Goal: Information Seeking & Learning: Learn about a topic

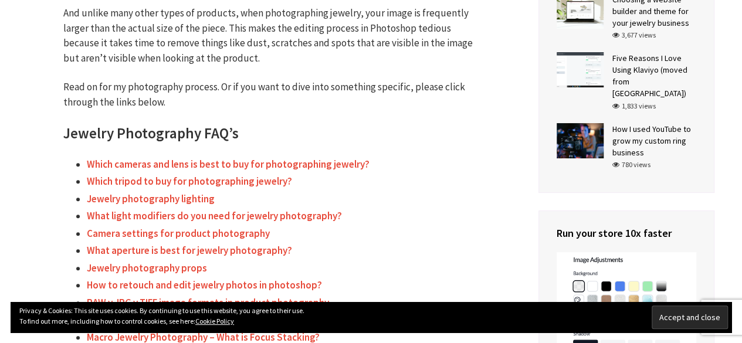
scroll to position [448, 0]
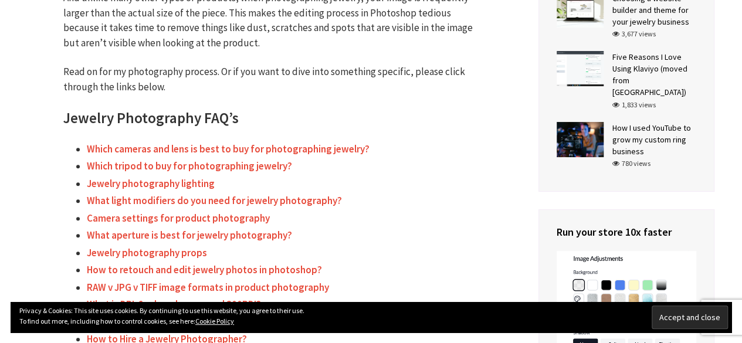
click at [309, 152] on link "Which cameras and lens is best to buy for photographing jewelry?" at bounding box center [228, 148] width 283 height 13
click at [267, 165] on link "Which tripod to buy for photographing jewelry?" at bounding box center [189, 165] width 205 height 13
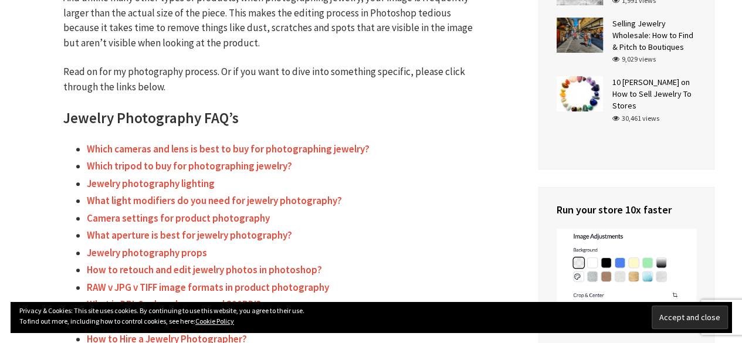
scroll to position [481, 0]
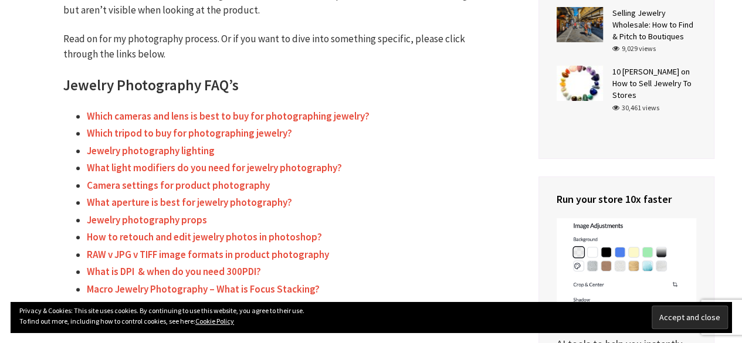
click at [204, 154] on link "Jewelry photography lighting" at bounding box center [151, 150] width 128 height 13
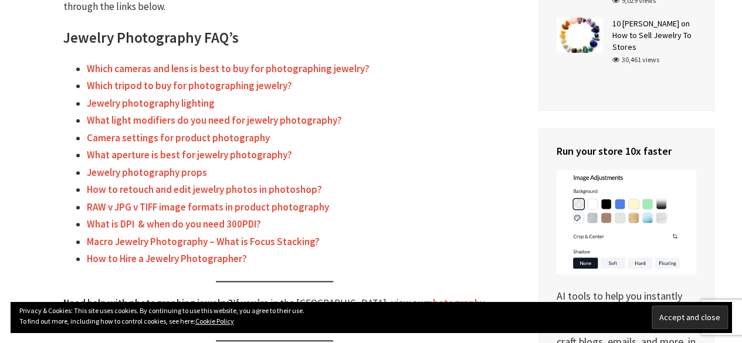
scroll to position [529, 0]
click at [290, 118] on link "What light modifiers do you need for jewelry photography?" at bounding box center [214, 119] width 255 height 13
click at [240, 138] on link "Camera settings for product photography" at bounding box center [178, 137] width 183 height 13
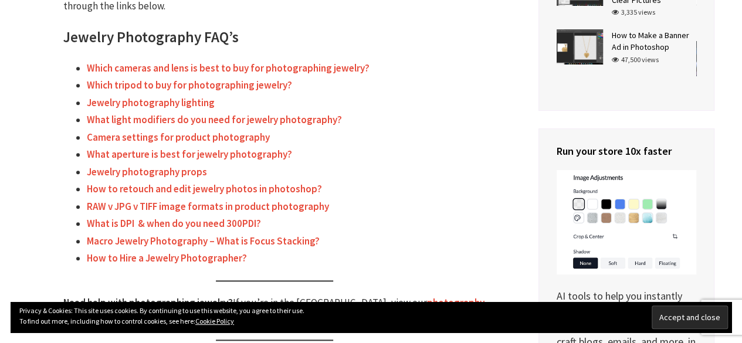
click at [236, 152] on link "What aperture is best for jewelry photography?" at bounding box center [189, 154] width 205 height 13
click at [181, 173] on link "Jewelry photography props" at bounding box center [147, 171] width 120 height 13
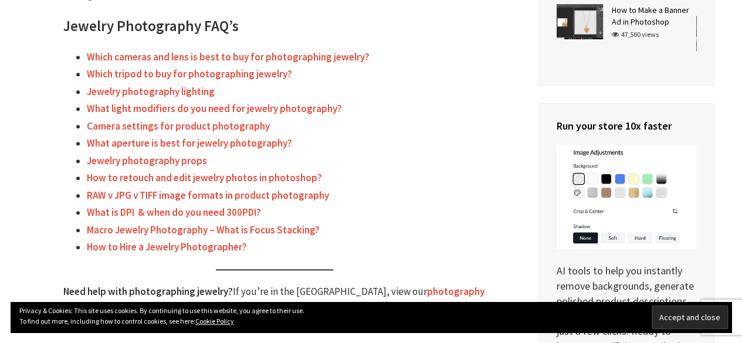
scroll to position [555, 0]
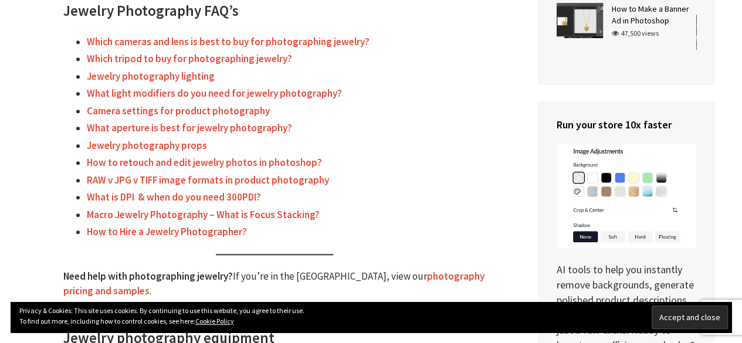
click at [212, 165] on link "How to retouch and edit jewelry photos in photoshop?" at bounding box center [204, 162] width 235 height 13
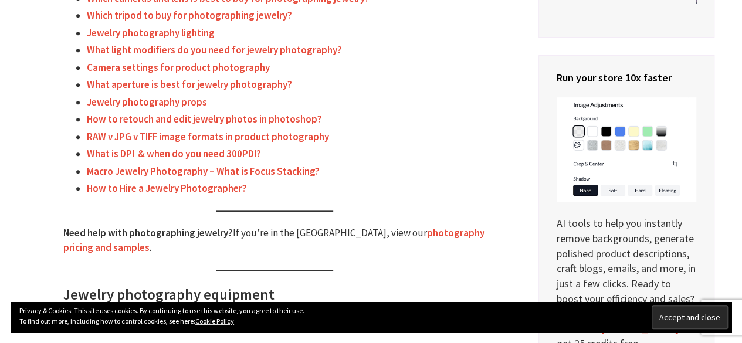
scroll to position [603, 0]
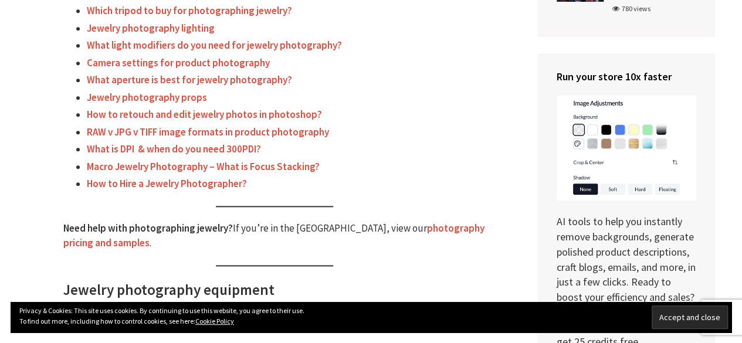
click at [283, 166] on link "Macro Jewelry Photography – What is Focus Stacking?" at bounding box center [203, 166] width 233 height 13
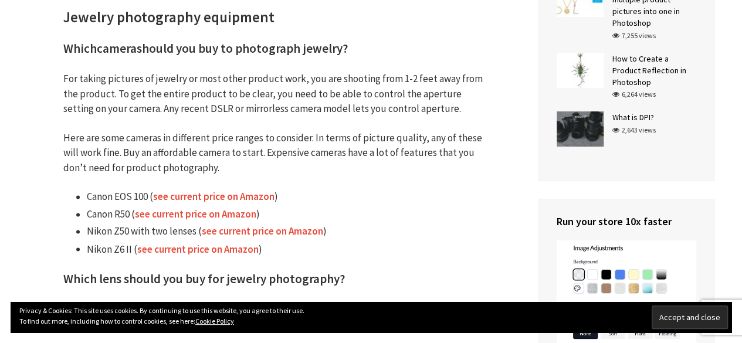
scroll to position [877, 0]
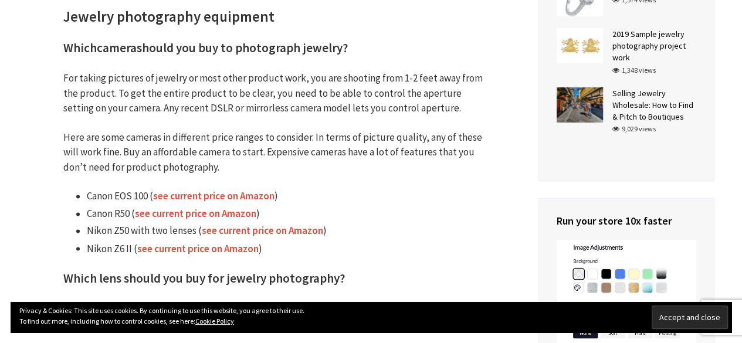
click at [253, 194] on link "see current price on Amazon" at bounding box center [213, 195] width 121 height 13
click at [242, 209] on link "see current price on Amazon" at bounding box center [195, 213] width 121 height 13
click at [242, 226] on strong "see current price on Amazon" at bounding box center [262, 230] width 121 height 13
click at [226, 243] on strong "see current price on Amazon" at bounding box center [197, 248] width 121 height 13
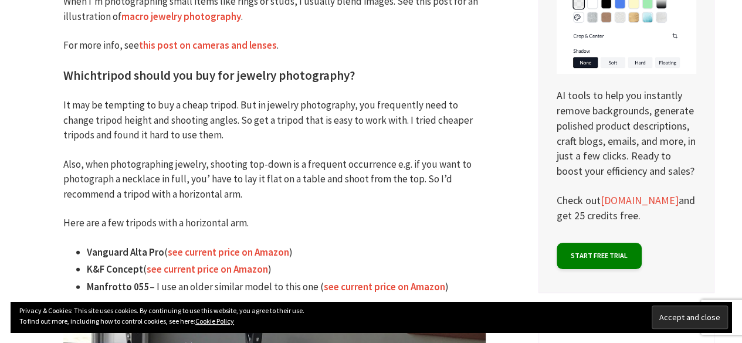
scroll to position [1286, 0]
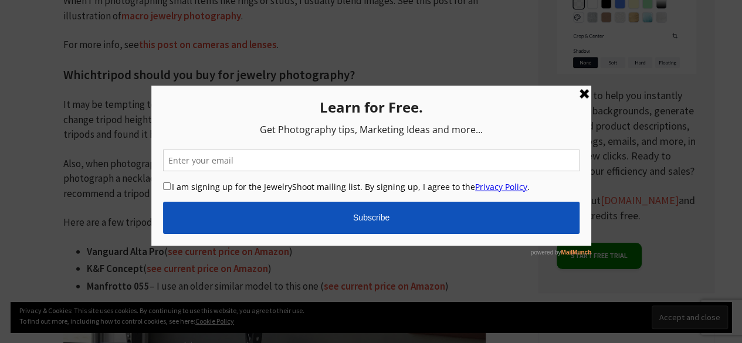
click at [576, 91] on link at bounding box center [583, 93] width 14 height 14
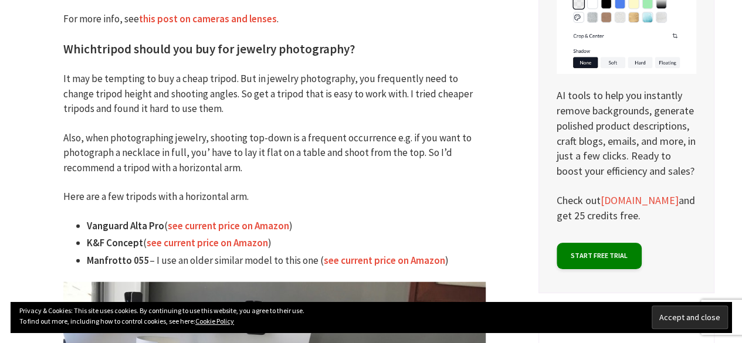
scroll to position [1329, 0]
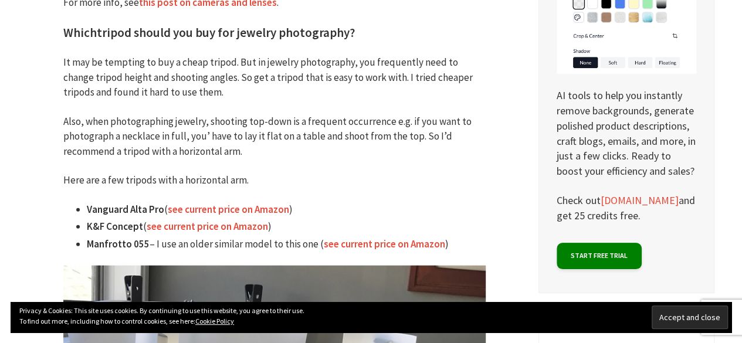
click at [256, 205] on link "see current price on Amazon" at bounding box center [228, 209] width 121 height 13
click at [243, 226] on link "see current price on Amazon" at bounding box center [207, 226] width 121 height 13
click at [355, 239] on link "see current price on Amazon" at bounding box center [384, 243] width 121 height 13
click at [300, 114] on p "Also, when photographing jewelry, shooting top-down is a frequent occurrence e.…" at bounding box center [274, 136] width 422 height 45
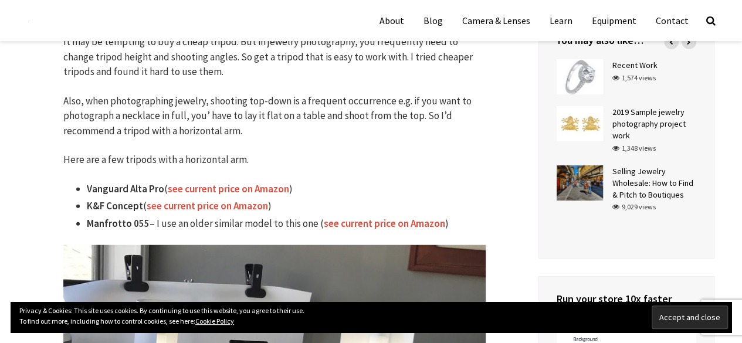
scroll to position [1348, 0]
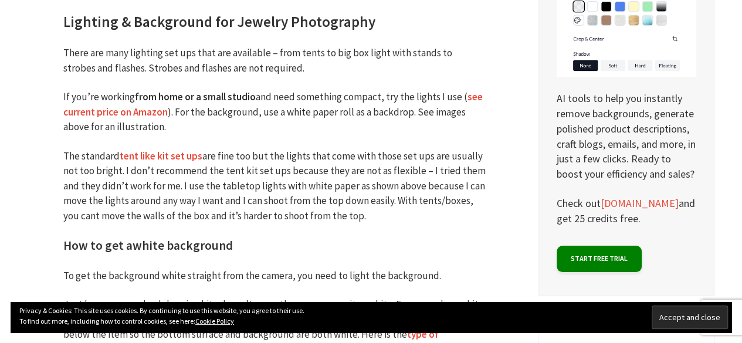
scroll to position [2796, 0]
click at [226, 175] on p "The standard tent like kit set ups are fine too but the lights that come with t…" at bounding box center [274, 185] width 422 height 75
click at [299, 186] on p "The standard tent like kit set ups are fine too but the lights that come with t…" at bounding box center [274, 185] width 422 height 75
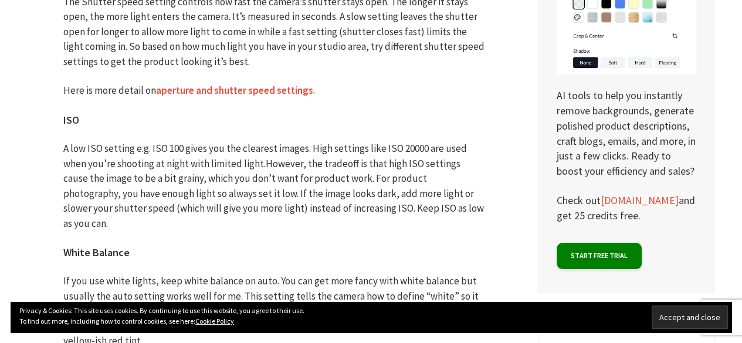
scroll to position [4644, 0]
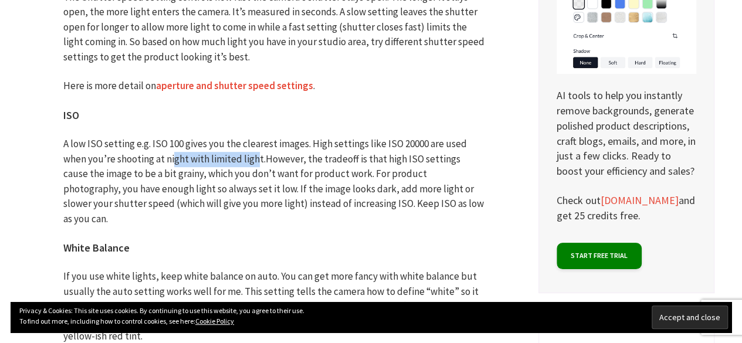
drag, startPoint x: 174, startPoint y: 127, endPoint x: 256, endPoint y: 133, distance: 82.3
click at [256, 137] on p "A low ISO setting e.g. ISO 100 gives you the clearest images. High settings lik…" at bounding box center [274, 182] width 422 height 90
click at [179, 148] on p "A low ISO setting e.g. ISO 100 gives you the clearest images. High settings lik…" at bounding box center [274, 182] width 422 height 90
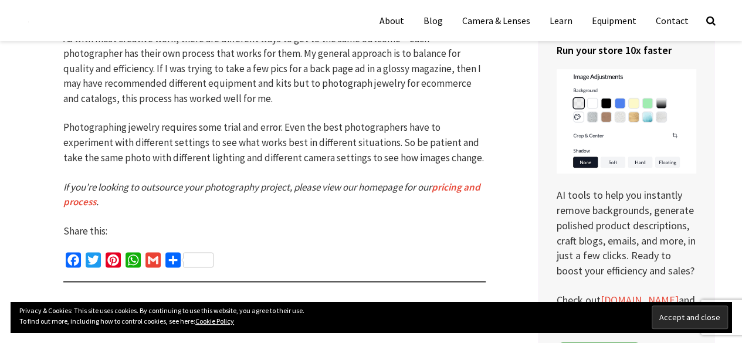
scroll to position [5402, 0]
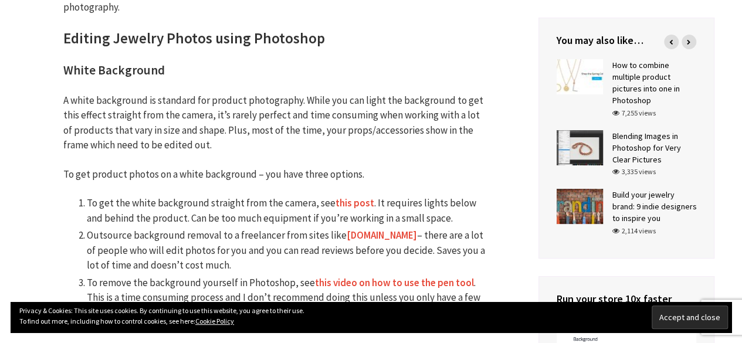
scroll to position [3389, 0]
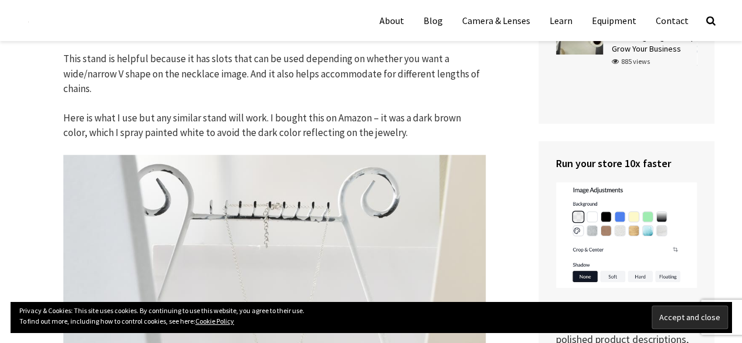
scroll to position [441, 0]
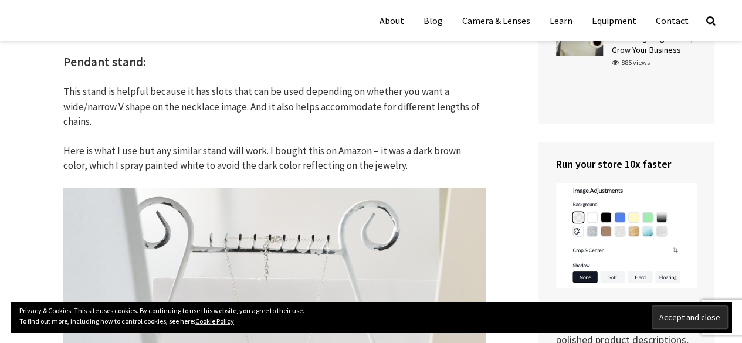
click at [89, 63] on h3 "Pendant stand:" at bounding box center [274, 62] width 422 height 17
click at [312, 113] on p "This stand is helpful because it has slots that can be used depending on whethe…" at bounding box center [274, 106] width 422 height 45
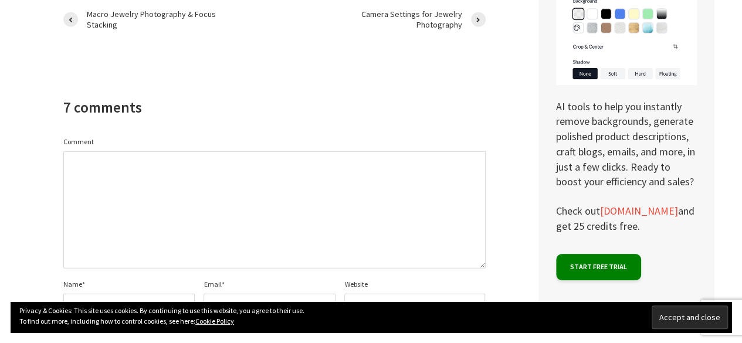
scroll to position [6115, 0]
